Goal: Transaction & Acquisition: Subscribe to service/newsletter

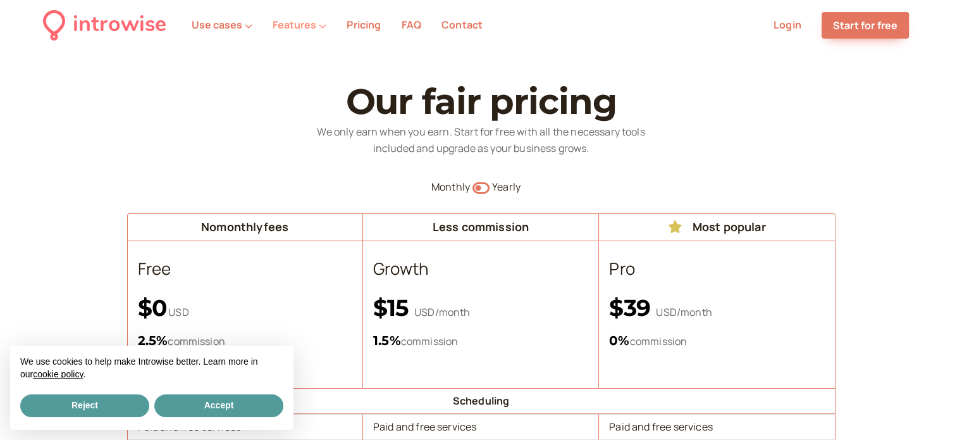
click at [285, 25] on button "Features" at bounding box center [300, 24] width 54 height 11
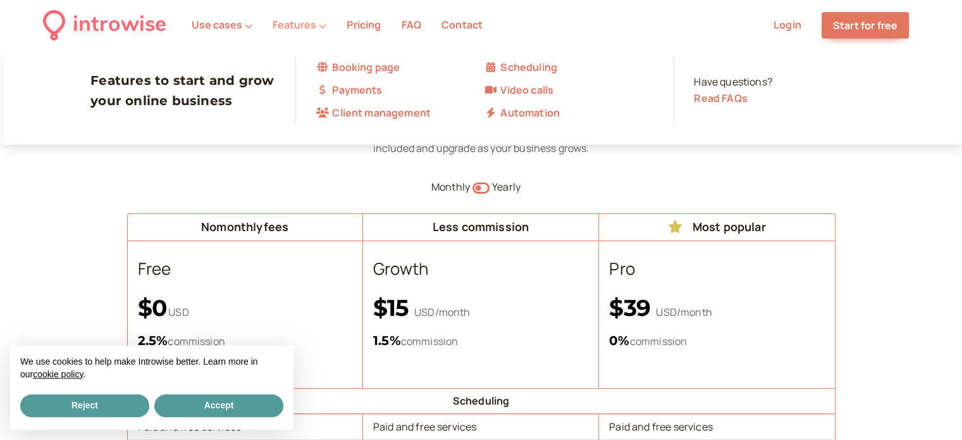
click at [319, 28] on icon at bounding box center [323, 26] width 8 height 8
click at [361, 96] on link "Payments" at bounding box center [400, 90] width 168 height 16
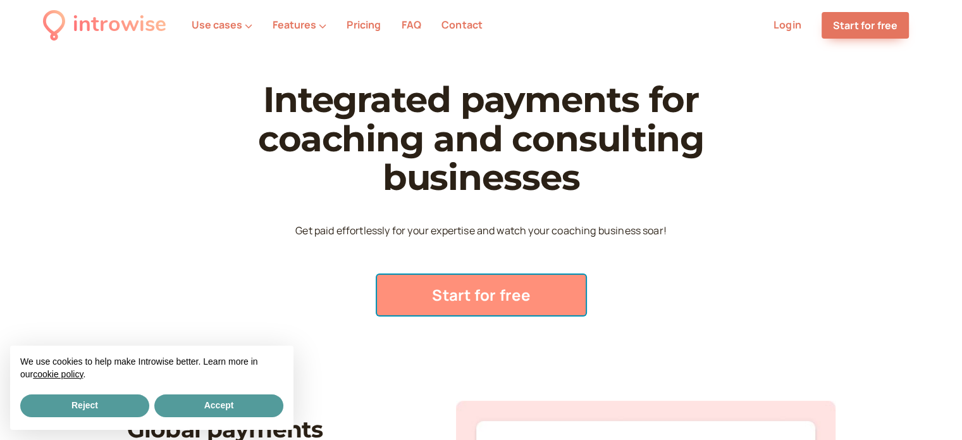
click at [478, 313] on link "Start for free" at bounding box center [481, 295] width 209 height 40
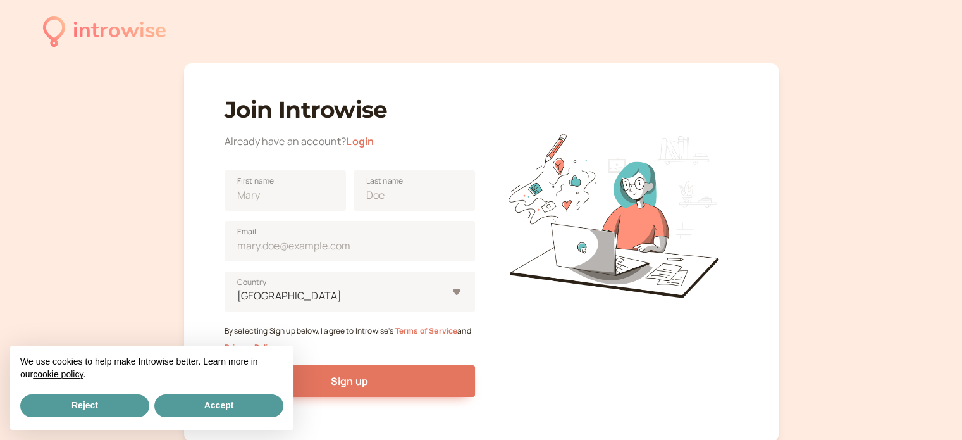
scroll to position [94, 0]
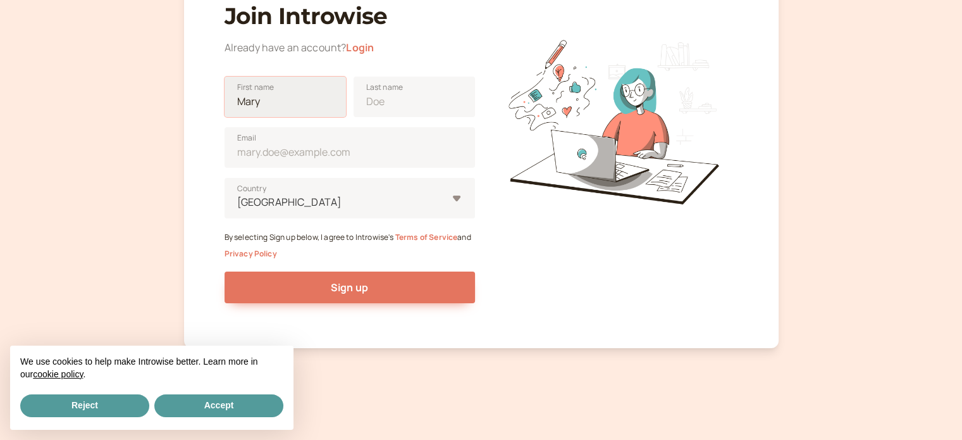
click at [286, 101] on input "First name" at bounding box center [285, 97] width 121 height 40
type input "[PERSON_NAME]"
type input "[EMAIL_ADDRESS][DOMAIN_NAME]"
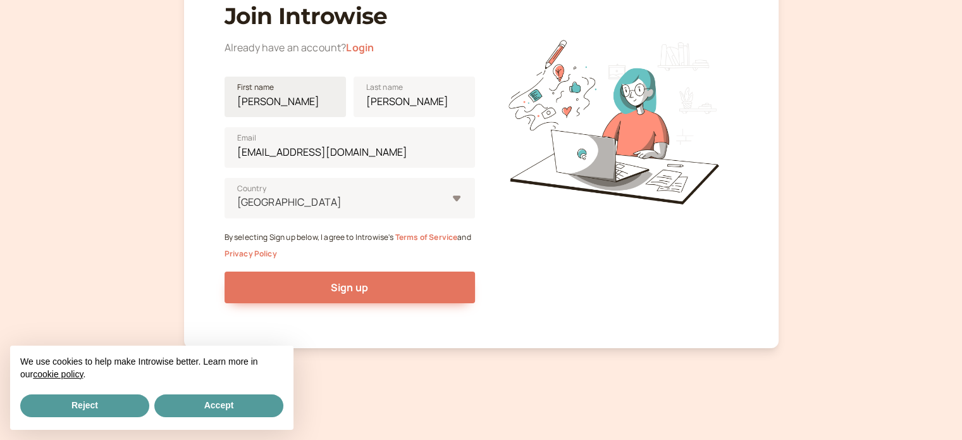
type input "Magyarország"
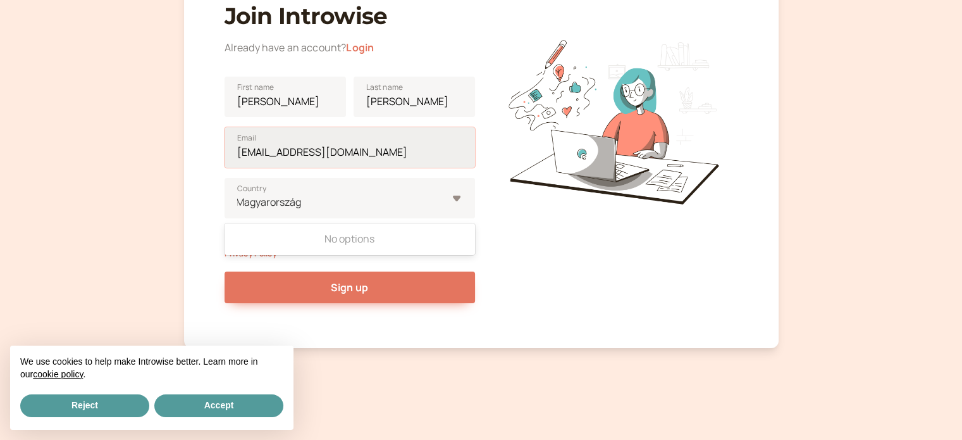
click at [256, 154] on input "[EMAIL_ADDRESS][DOMAIN_NAME]" at bounding box center [350, 147] width 251 height 40
click at [261, 154] on input "[EMAIL_ADDRESS][DOMAIN_NAME]" at bounding box center [350, 147] width 251 height 40
type input "[EMAIL_ADDRESS][DOMAIN_NAME]"
click at [186, 173] on div "Join Introwise Already have an account? [PERSON_NAME] First name [PERSON_NAME] …" at bounding box center [481, 159] width 595 height 378
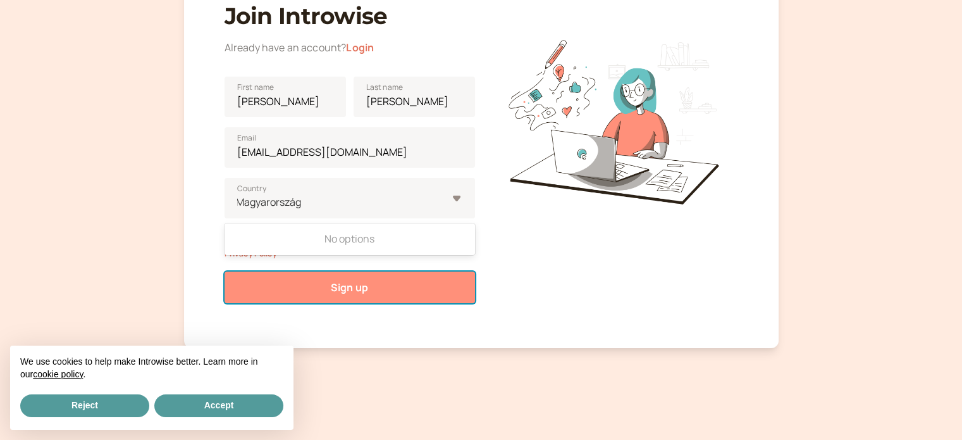
click at [348, 282] on span "Sign up" at bounding box center [349, 287] width 37 height 14
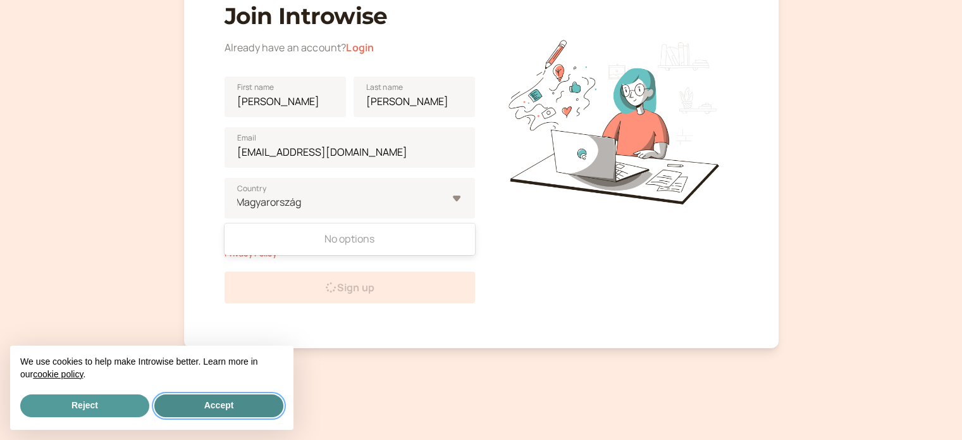
click at [208, 412] on button "Accept" at bounding box center [218, 405] width 129 height 23
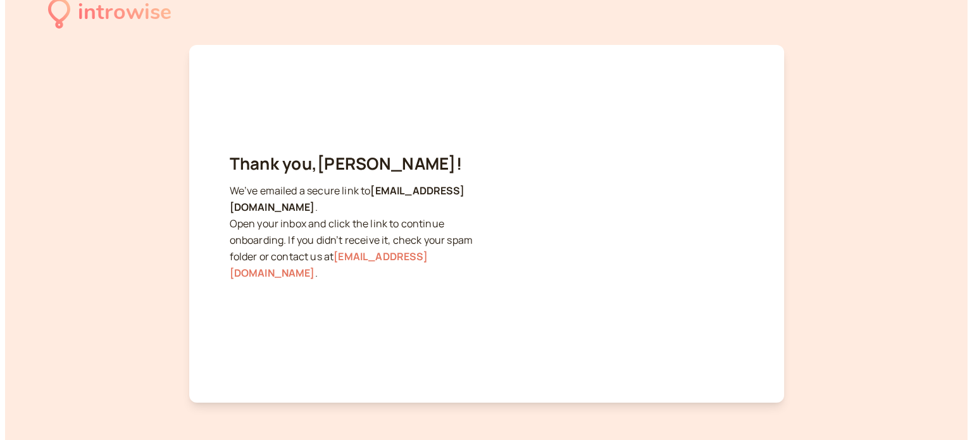
scroll to position [0, 0]
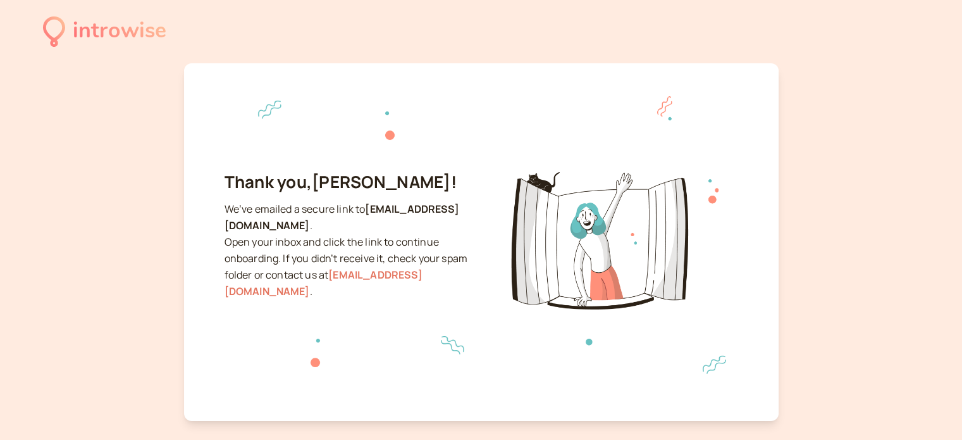
click at [85, 34] on div "introwise" at bounding box center [120, 31] width 94 height 35
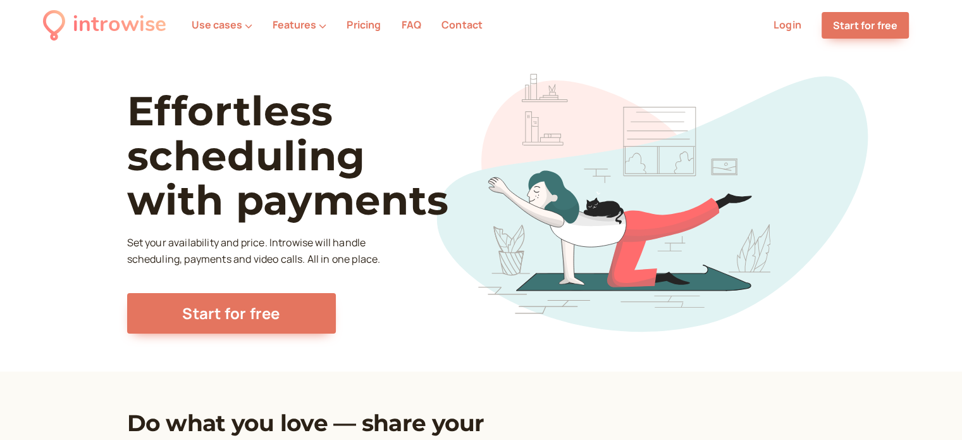
click at [779, 22] on link "Login" at bounding box center [788, 25] width 28 height 14
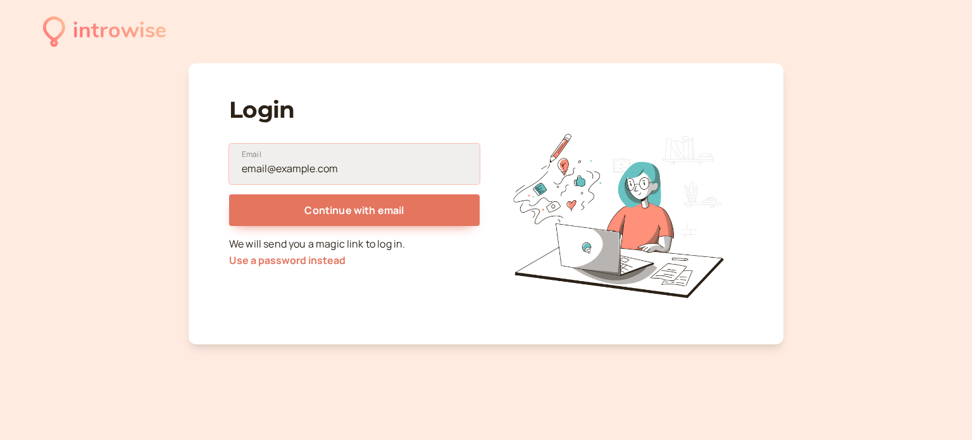
click at [268, 166] on input "Email" at bounding box center [354, 164] width 251 height 40
type input "[EMAIL_ADDRESS][DOMAIN_NAME]"
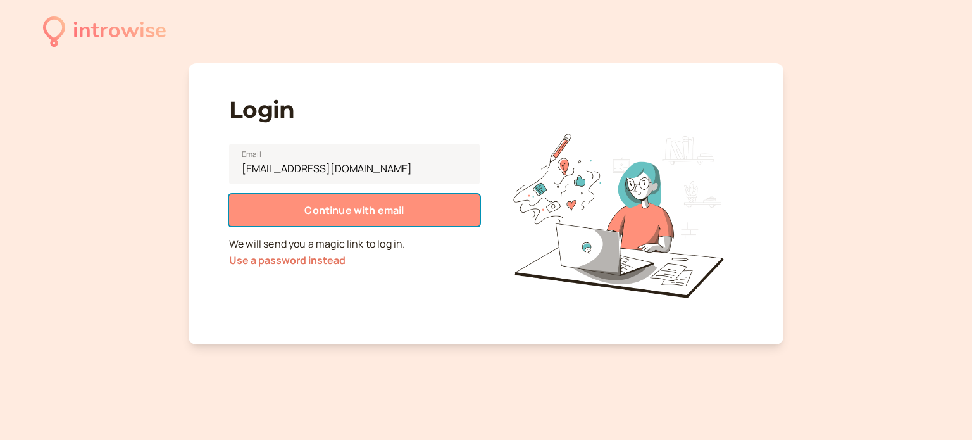
click at [368, 209] on span "Continue with email" at bounding box center [353, 210] width 99 height 14
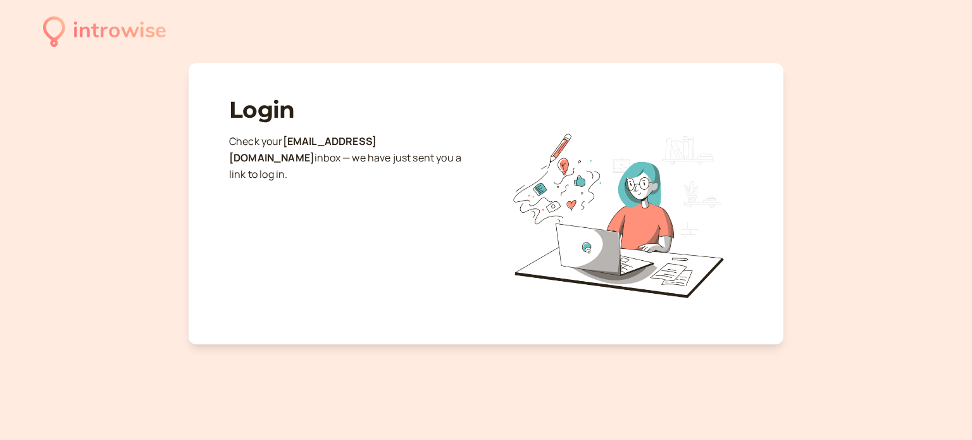
click at [73, 28] on div "introwise" at bounding box center [120, 31] width 94 height 35
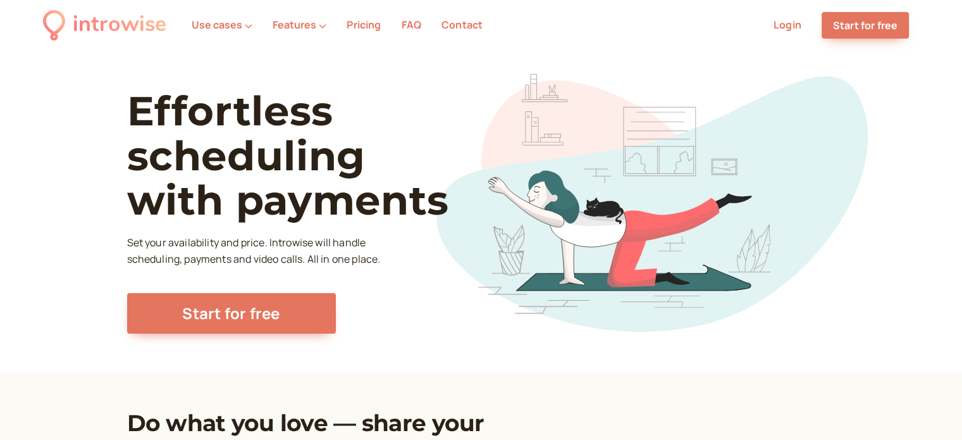
click at [783, 28] on link "Login" at bounding box center [788, 25] width 28 height 14
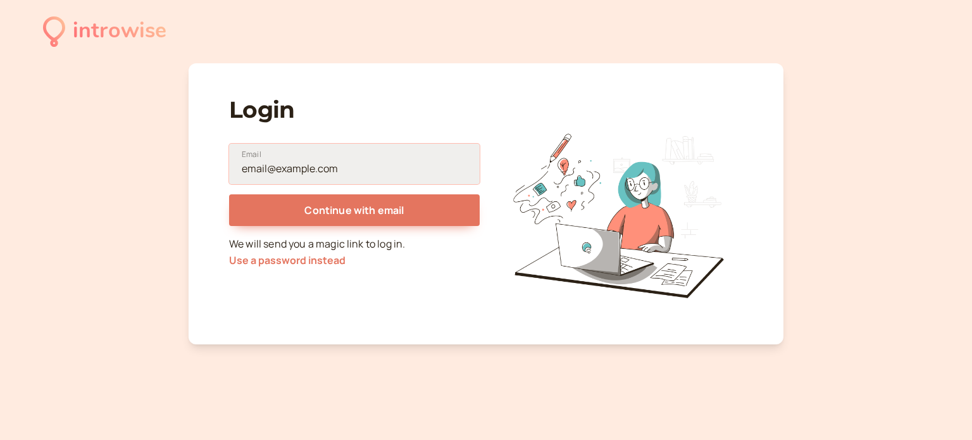
click at [284, 170] on input "Email" at bounding box center [354, 164] width 251 height 40
click at [262, 166] on input "[EMAIL_ADDRESS][DOMAIN_NAME]" at bounding box center [354, 164] width 251 height 40
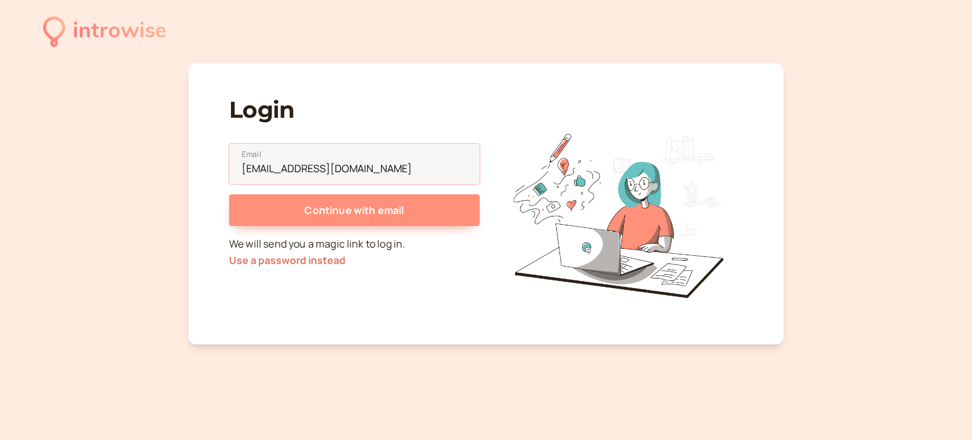
type input "[EMAIL_ADDRESS][DOMAIN_NAME]"
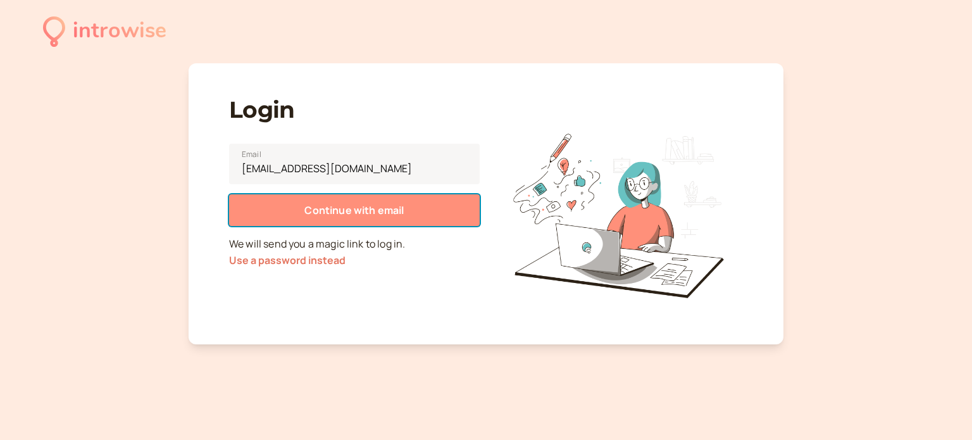
click at [264, 202] on button "Continue with email" at bounding box center [354, 210] width 251 height 32
